Goal: Understand process/instructions: Learn how to perform a task or action

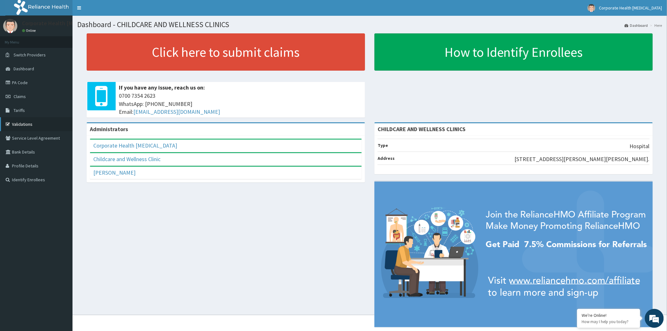
click at [17, 124] on link "Validations" at bounding box center [36, 124] width 73 height 14
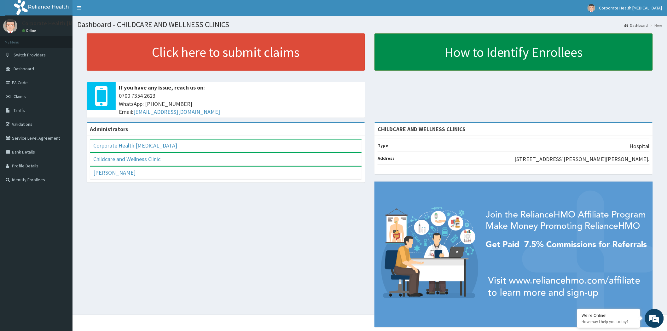
click at [484, 49] on link "How to Identify Enrollees" at bounding box center [514, 51] width 278 height 37
